Goal: Find specific page/section: Find specific page/section

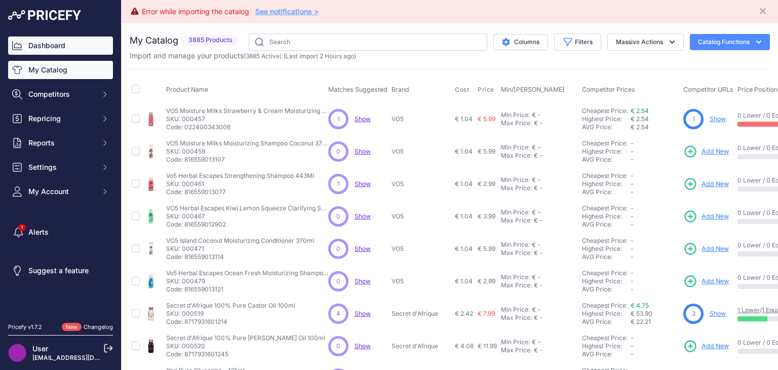
click at [36, 47] on link "Dashboard" at bounding box center [60, 45] width 105 height 18
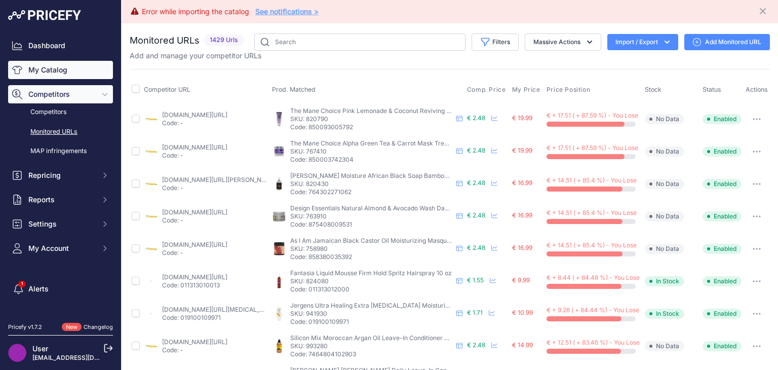
click at [37, 75] on link "My Catalog" at bounding box center [60, 70] width 105 height 18
click at [584, 40] on icon "button" at bounding box center [589, 42] width 10 height 10
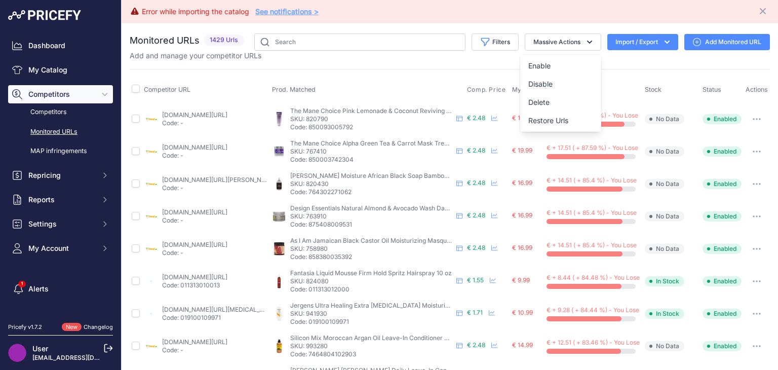
click at [584, 39] on icon "button" at bounding box center [589, 42] width 10 height 10
